Goal: Information Seeking & Learning: Learn about a topic

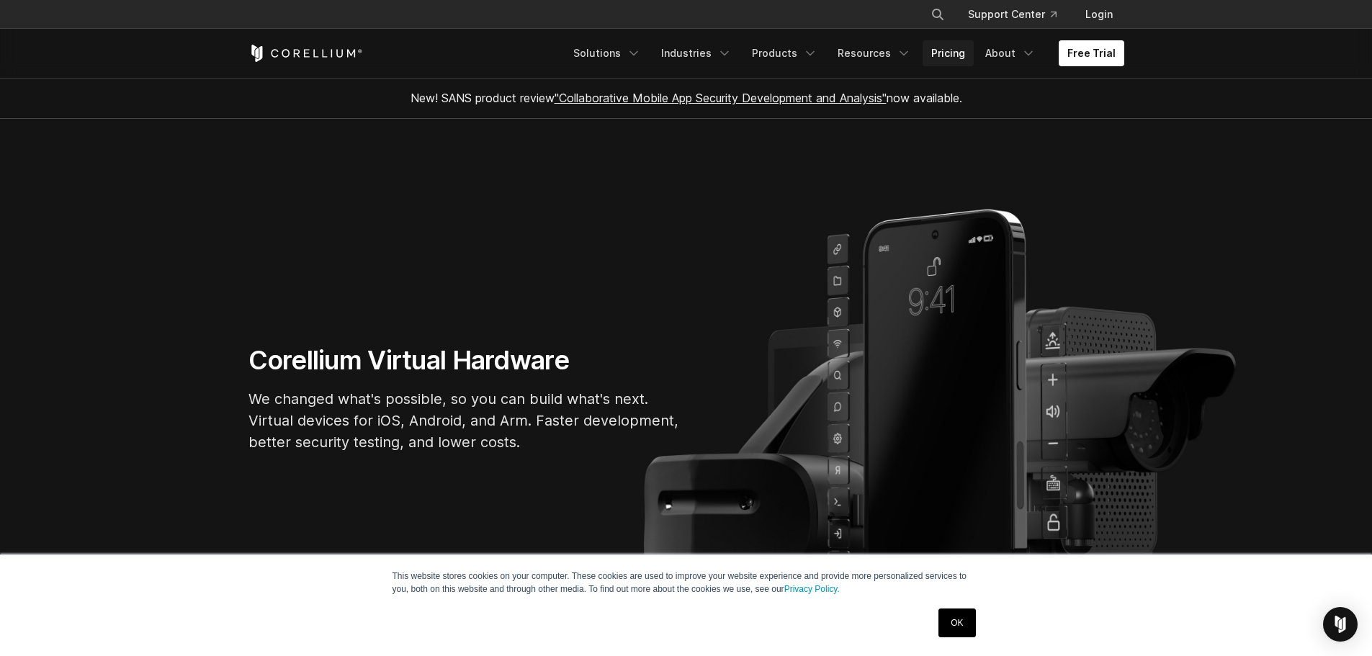
click at [941, 45] on link "Pricing" at bounding box center [947, 53] width 51 height 26
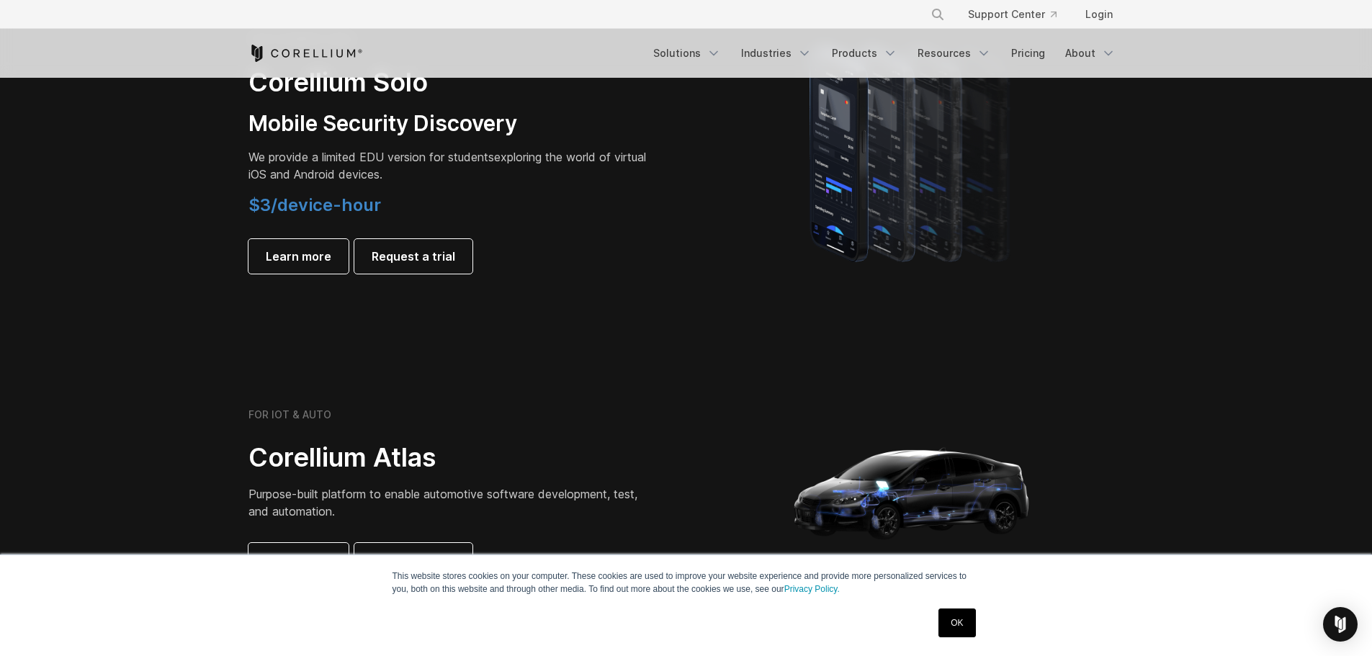
scroll to position [936, 0]
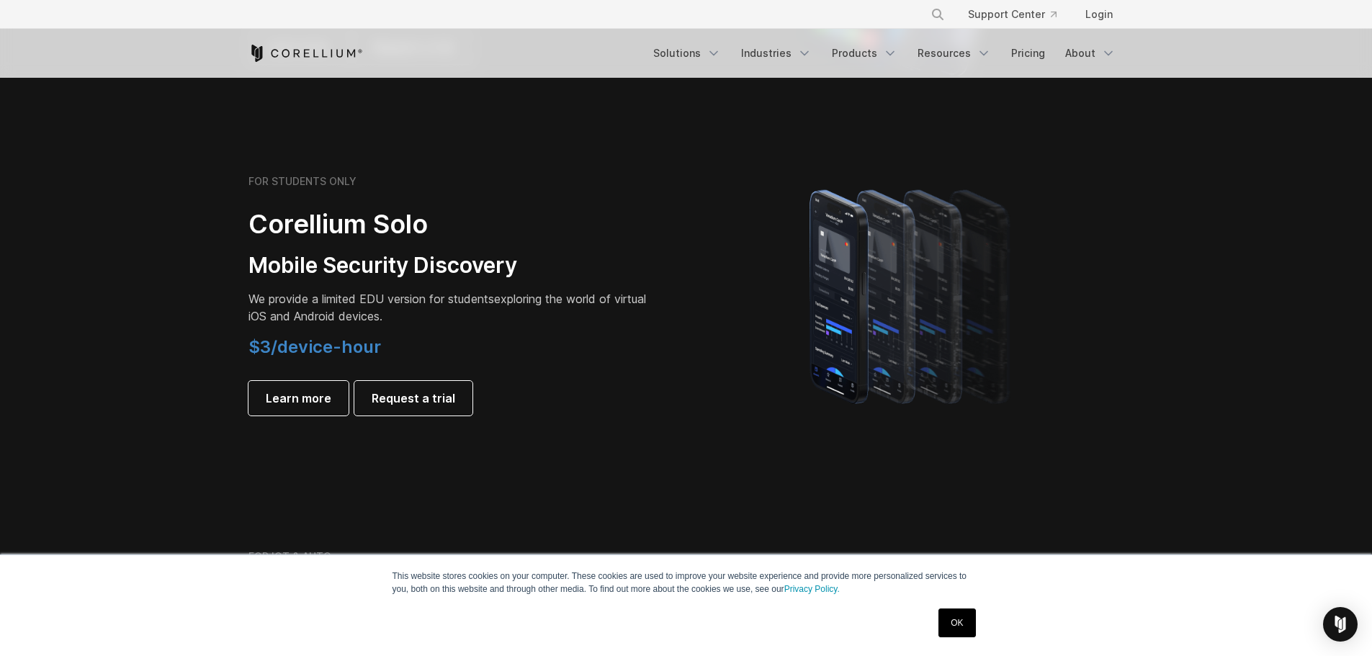
click at [971, 621] on link "OK" at bounding box center [956, 623] width 37 height 29
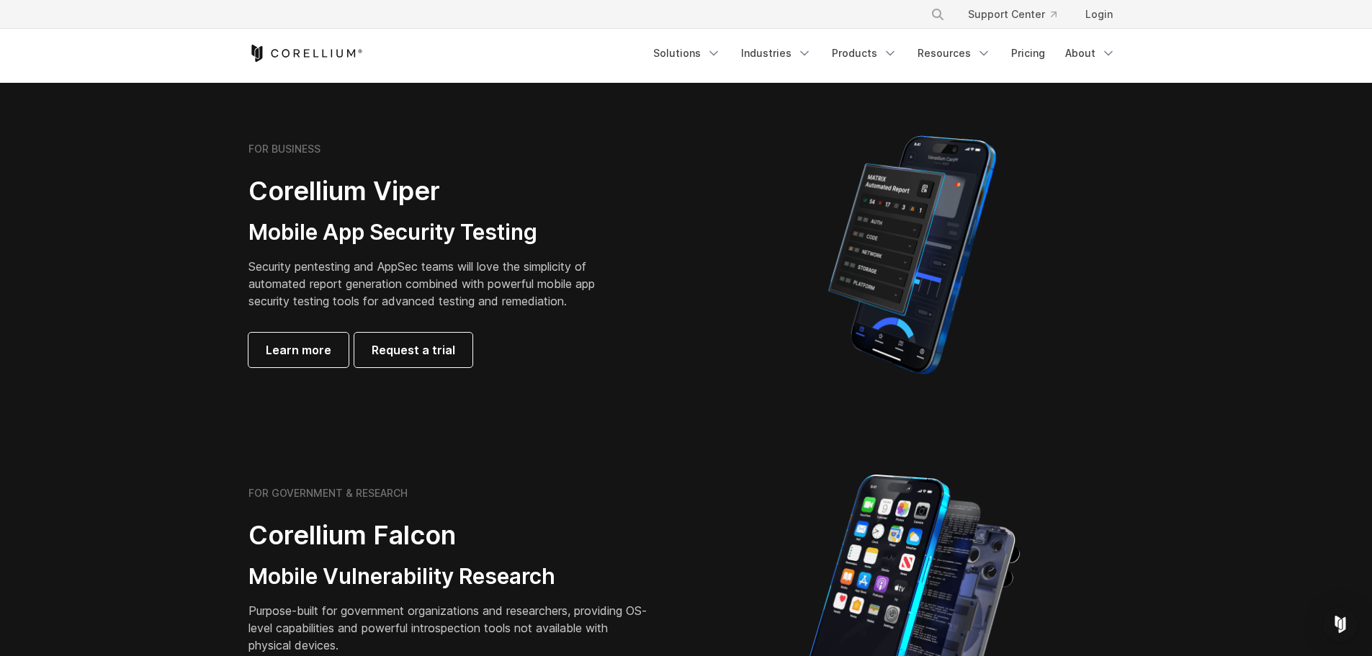
scroll to position [288, 0]
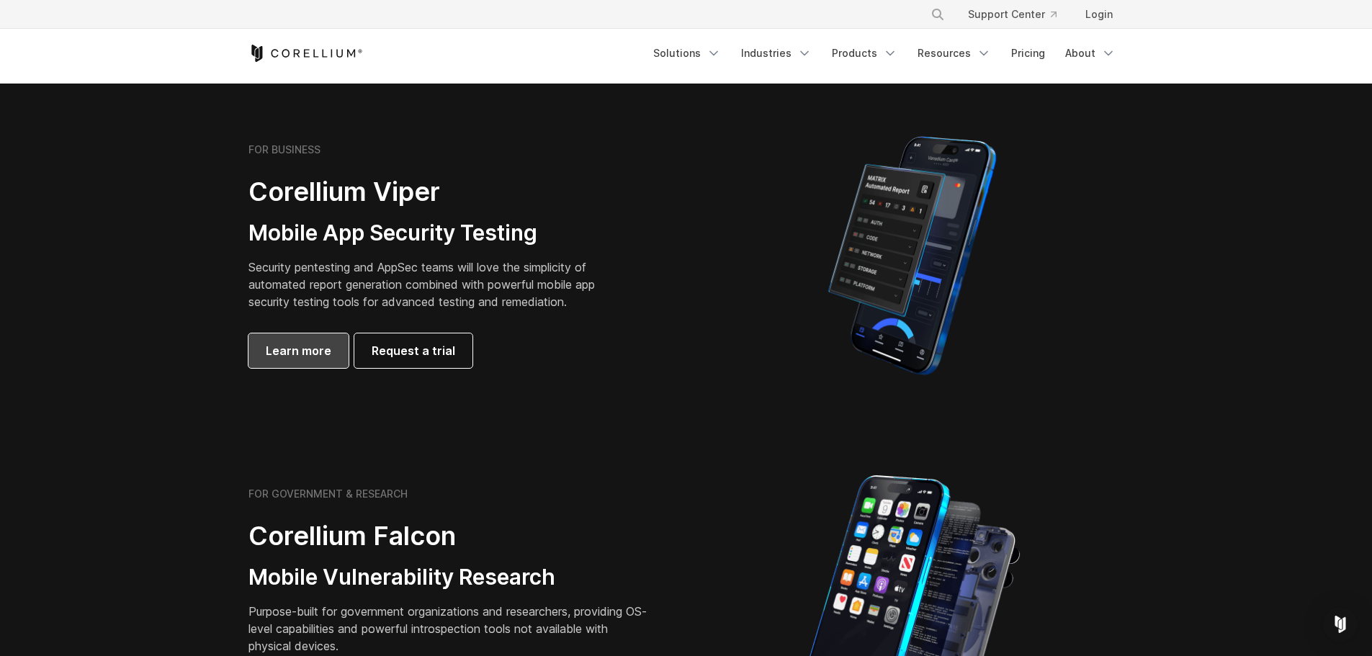
click at [299, 367] on link "Learn more" at bounding box center [298, 350] width 100 height 35
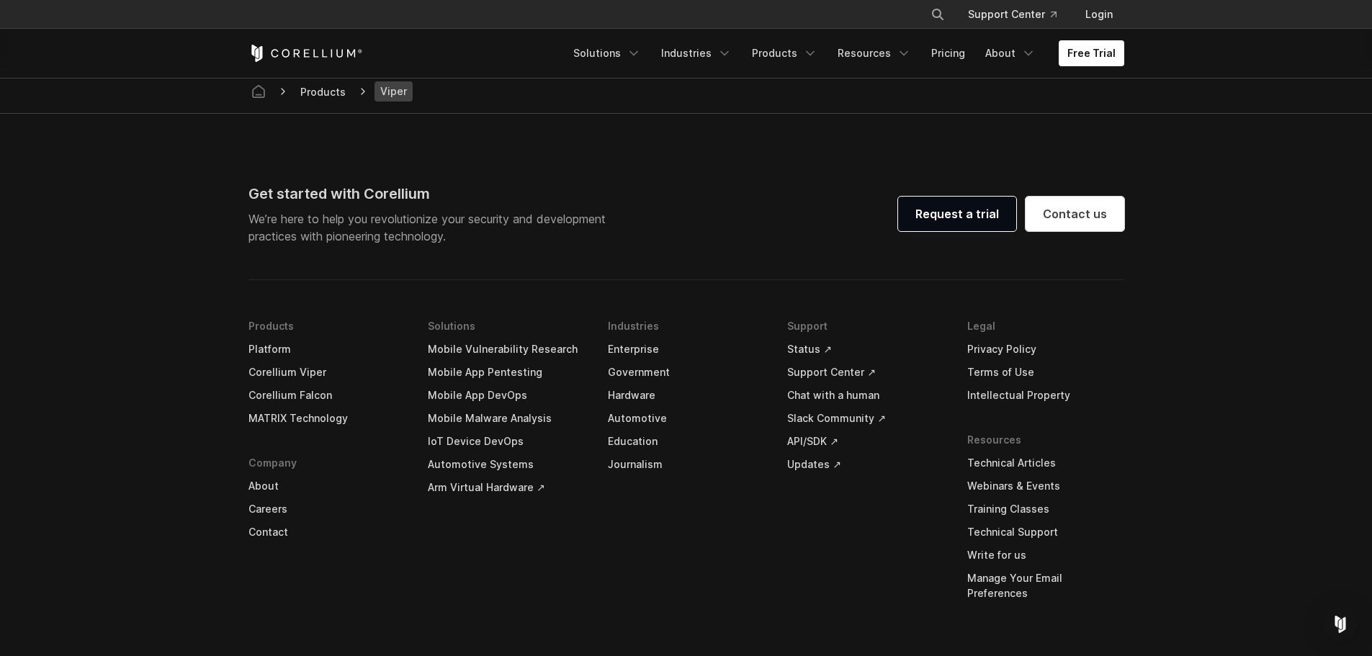
scroll to position [4177, 0]
click at [624, 374] on link "Government" at bounding box center [686, 371] width 157 height 23
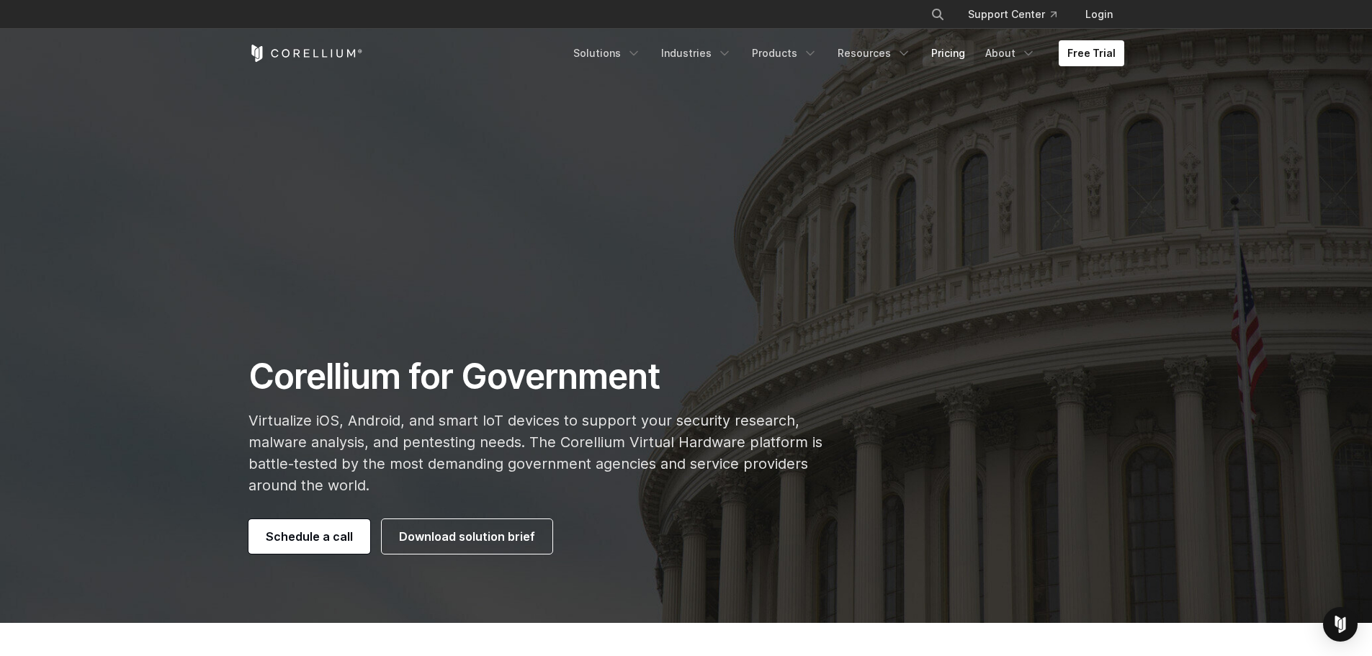
click at [953, 56] on link "Pricing" at bounding box center [947, 53] width 51 height 26
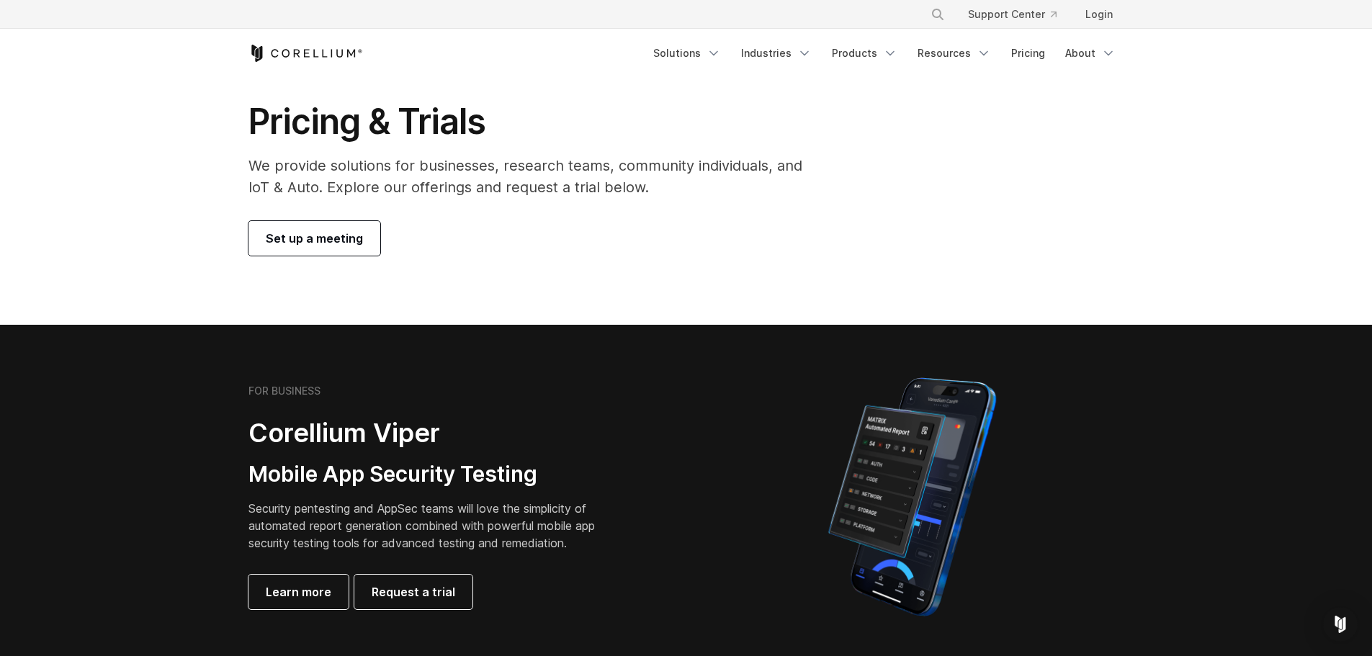
scroll to position [72, 0]
